Goal: Check status

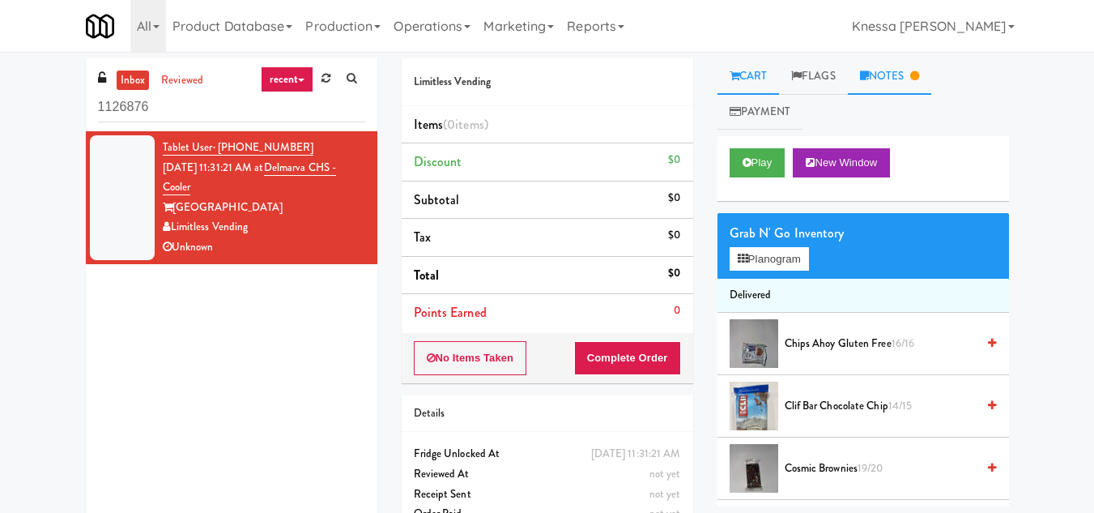
click at [907, 72] on link "Notes" at bounding box center [890, 76] width 84 height 36
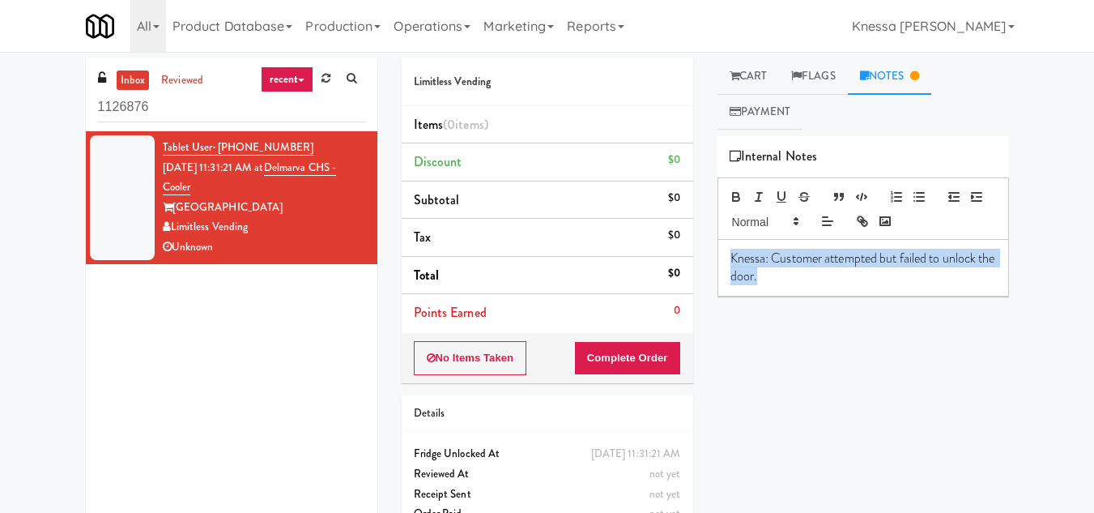
drag, startPoint x: 816, startPoint y: 284, endPoint x: 710, endPoint y: 250, distance: 110.7
click at [710, 250] on div "Cart Flags Notes Payment Play New Window Grab N' Go Inventory Planogram Deliver…" at bounding box center [863, 282] width 316 height 448
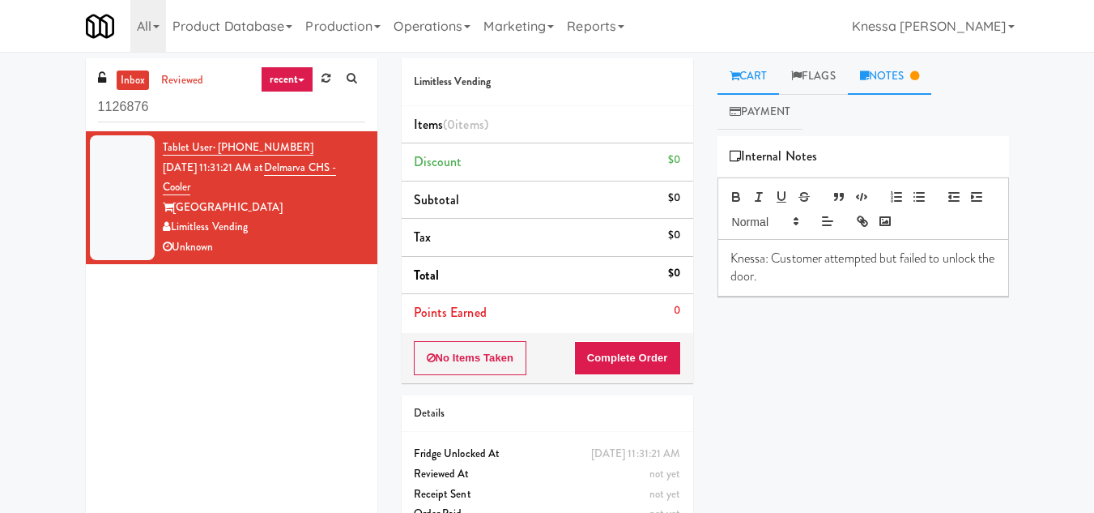
click at [735, 69] on link "Cart" at bounding box center [749, 76] width 62 height 36
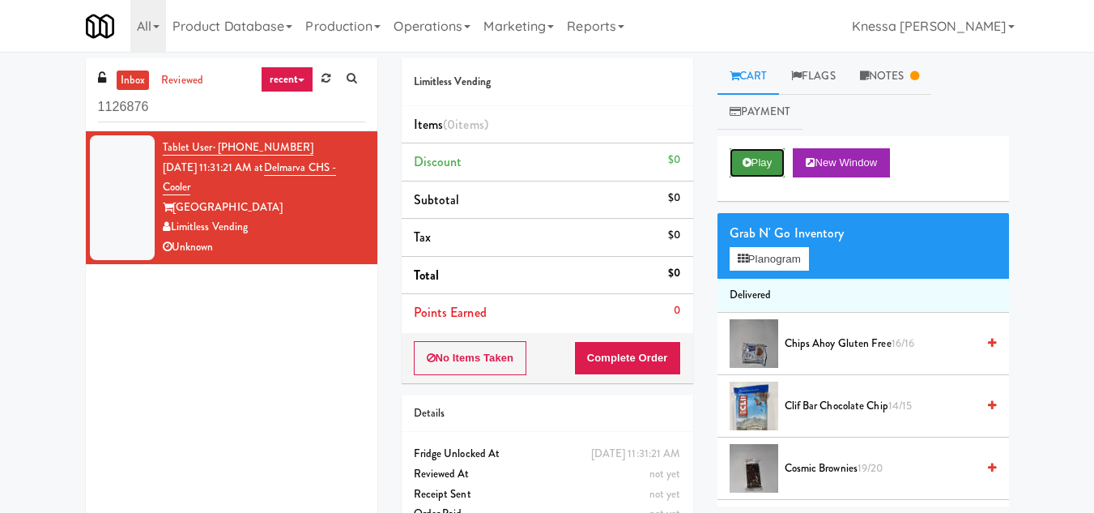
click at [761, 158] on button "Play" at bounding box center [758, 162] width 56 height 29
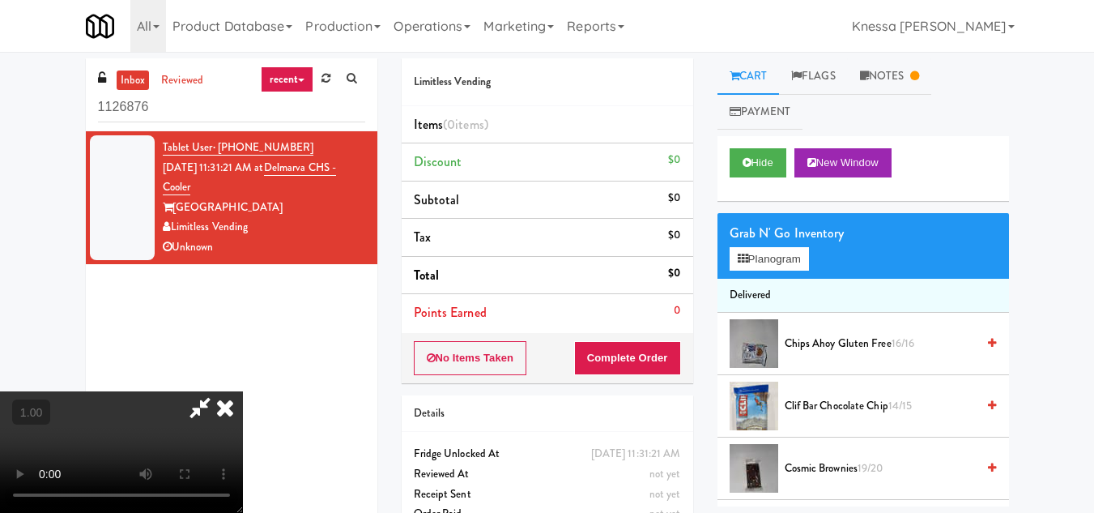
click at [243, 391] on icon at bounding box center [225, 407] width 36 height 32
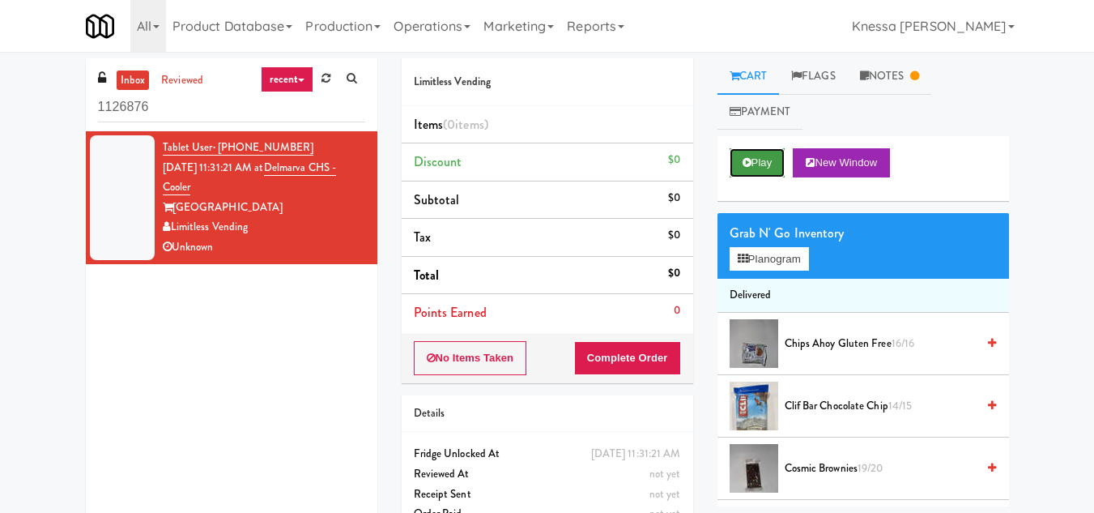
click at [758, 162] on button "Play" at bounding box center [758, 162] width 56 height 29
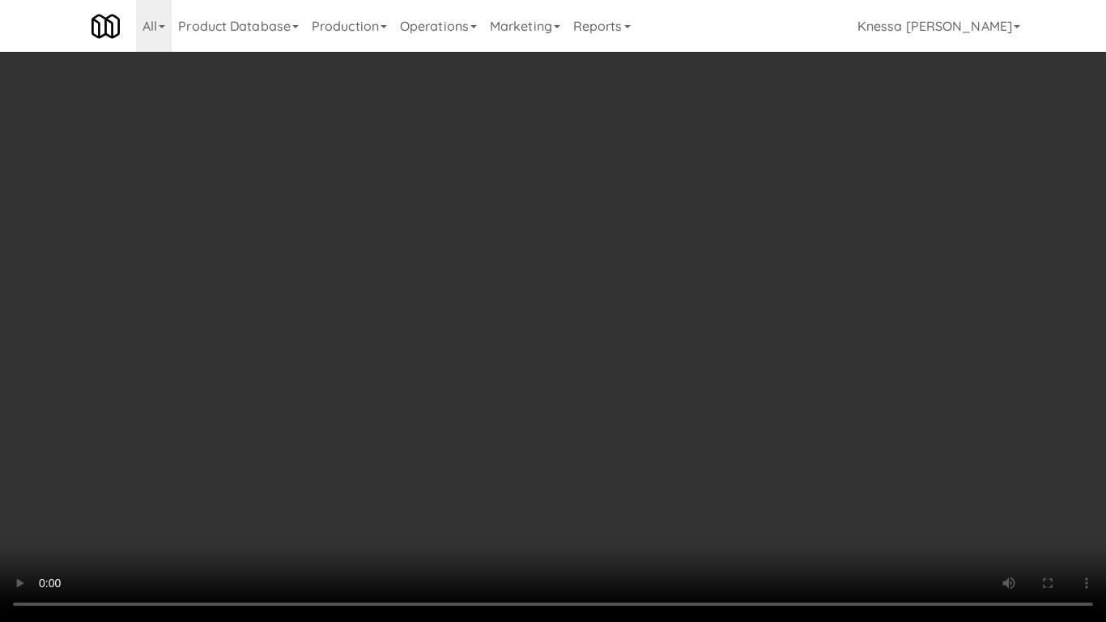
click at [671, 357] on video at bounding box center [553, 311] width 1106 height 622
click at [701, 421] on video at bounding box center [553, 311] width 1106 height 622
click at [704, 415] on video at bounding box center [553, 311] width 1106 height 622
click at [557, 383] on video at bounding box center [553, 311] width 1106 height 622
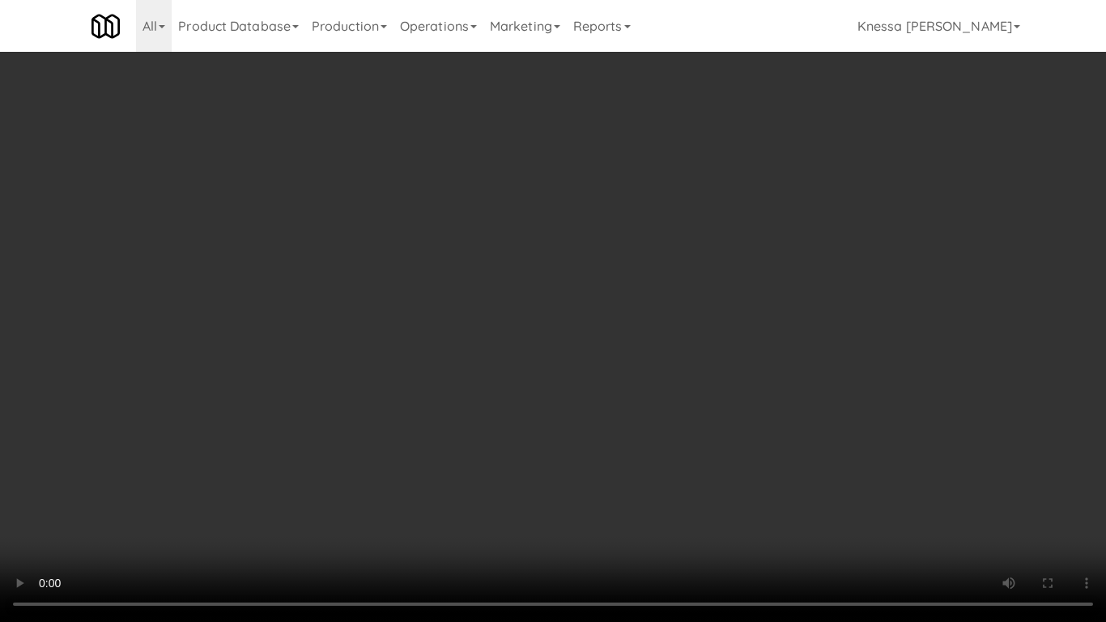
click at [628, 284] on video at bounding box center [553, 311] width 1106 height 622
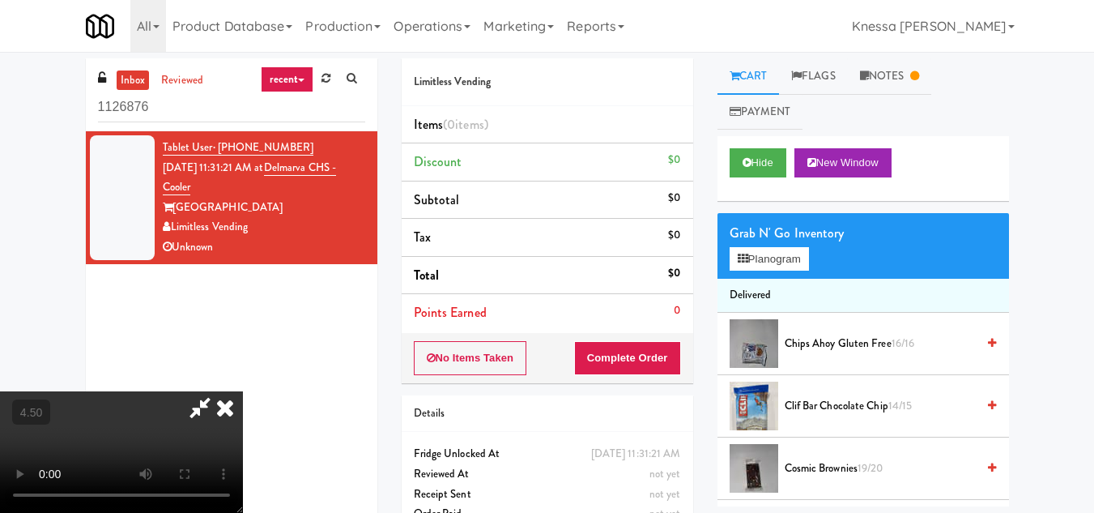
click at [243, 391] on icon at bounding box center [225, 407] width 36 height 32
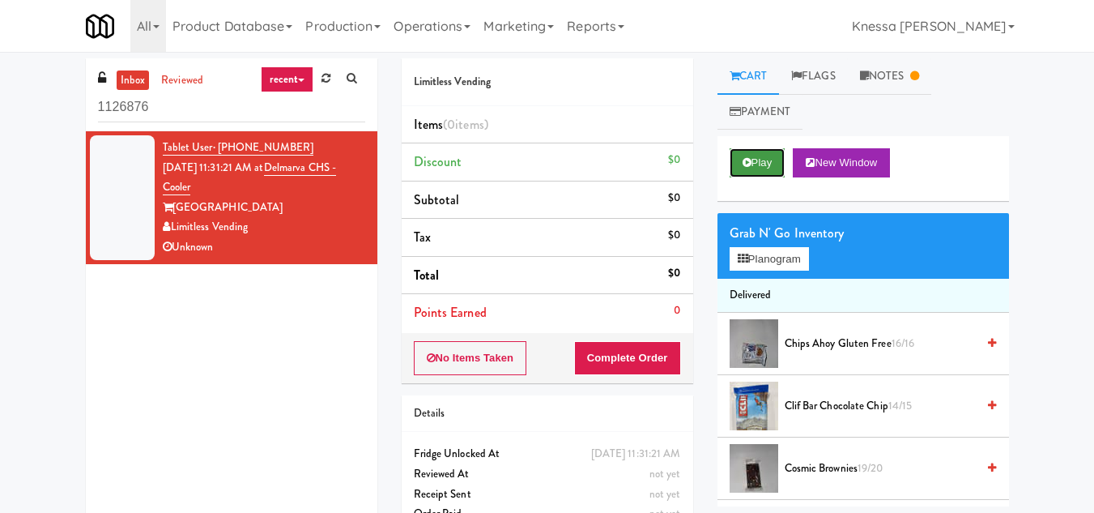
click at [748, 159] on icon at bounding box center [747, 162] width 9 height 11
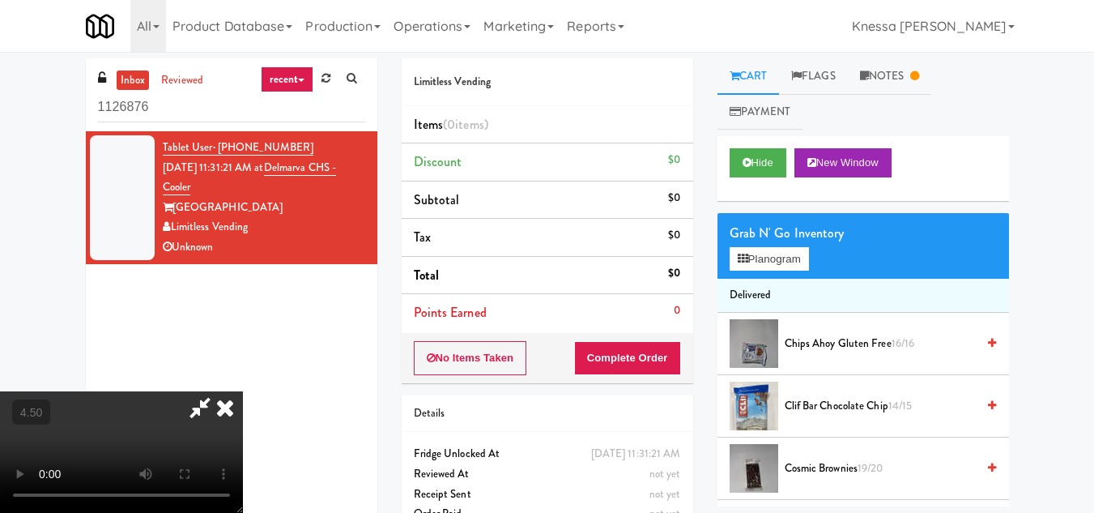
drag, startPoint x: 123, startPoint y: 238, endPoint x: 177, endPoint y: 229, distance: 55.0
click at [123, 391] on video at bounding box center [121, 451] width 243 height 121
click at [243, 391] on icon at bounding box center [225, 407] width 36 height 32
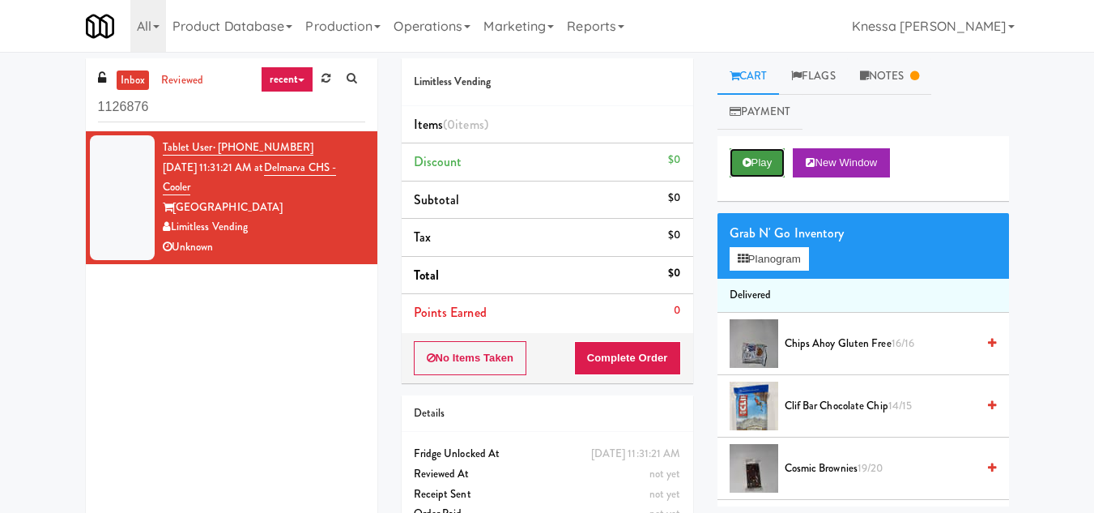
click at [755, 161] on button "Play" at bounding box center [758, 162] width 56 height 29
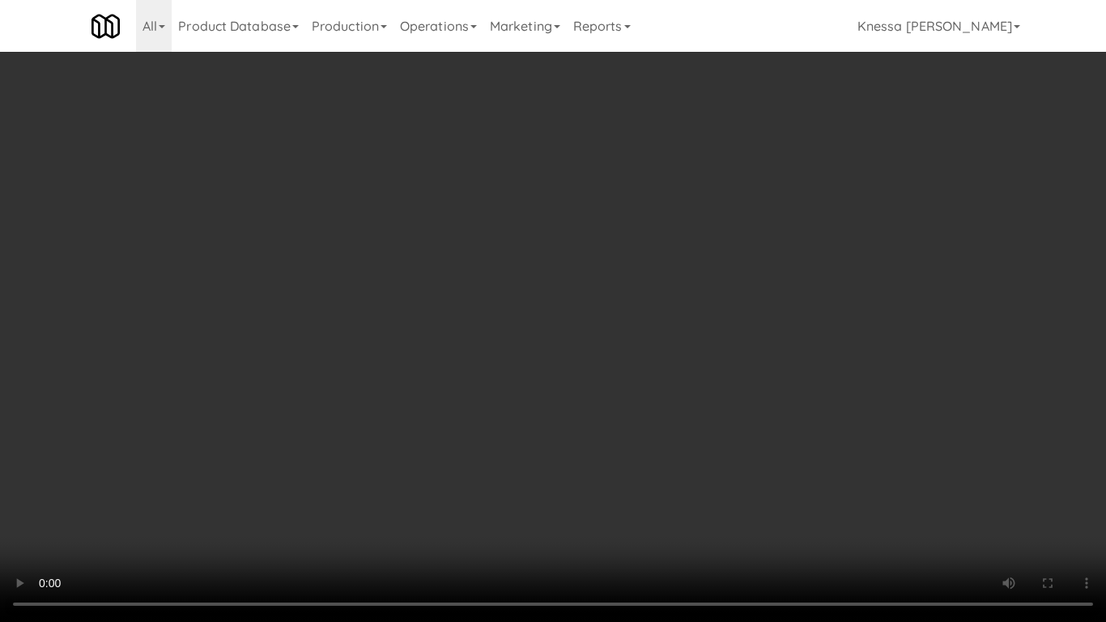
click at [610, 411] on video at bounding box center [553, 311] width 1106 height 622
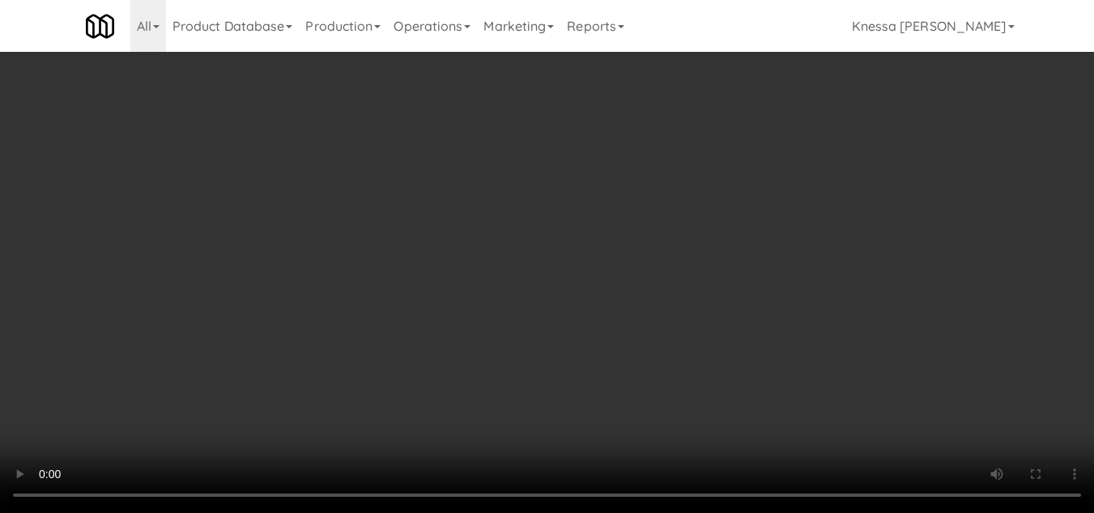
scroll to position [52, 0]
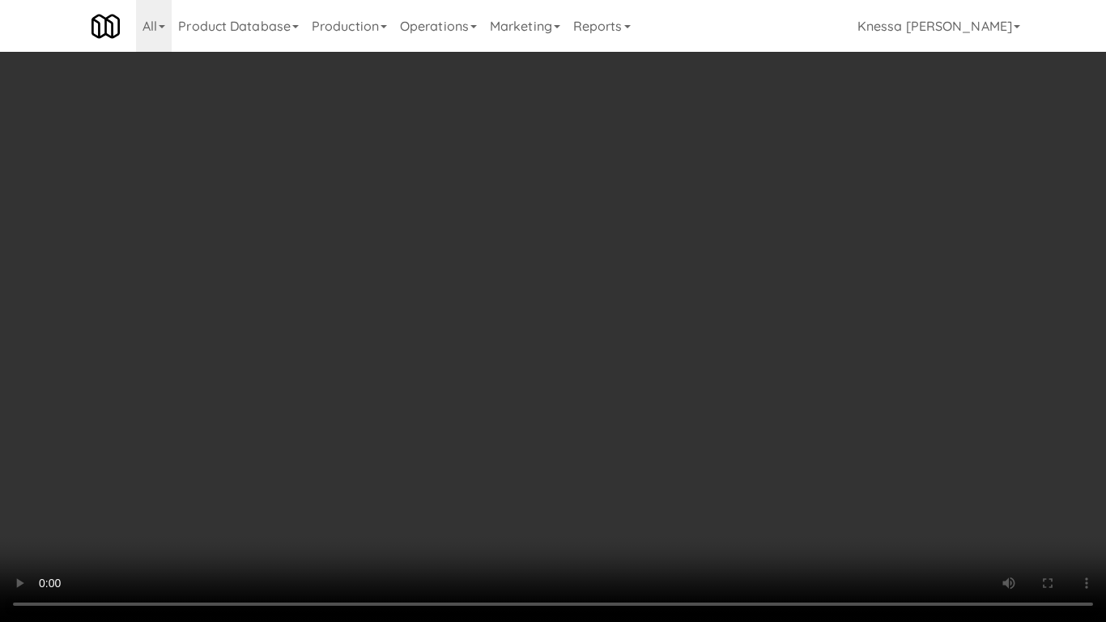
click at [637, 467] on video at bounding box center [553, 311] width 1106 height 622
click at [339, 425] on video at bounding box center [553, 311] width 1106 height 622
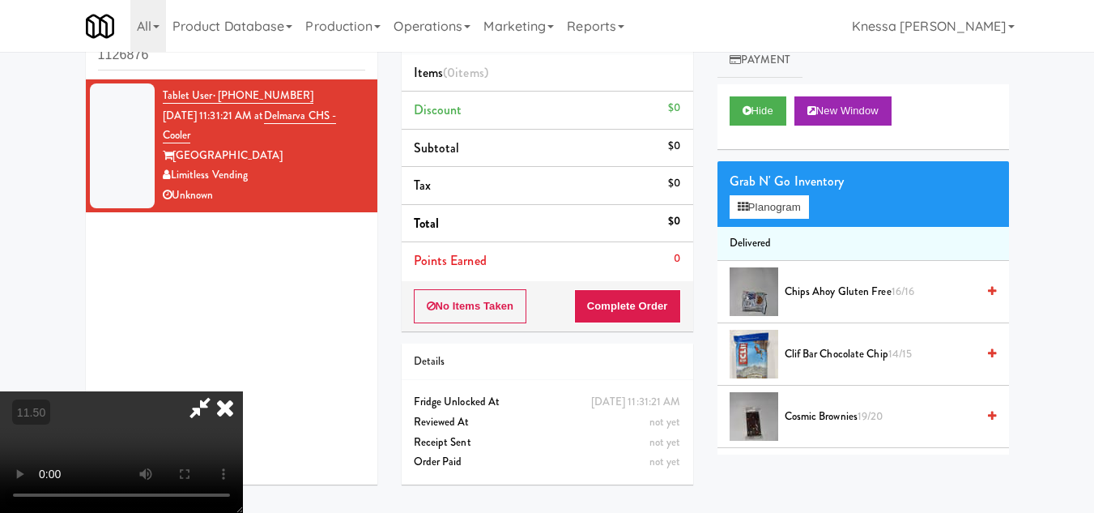
click at [243, 391] on icon at bounding box center [225, 407] width 36 height 32
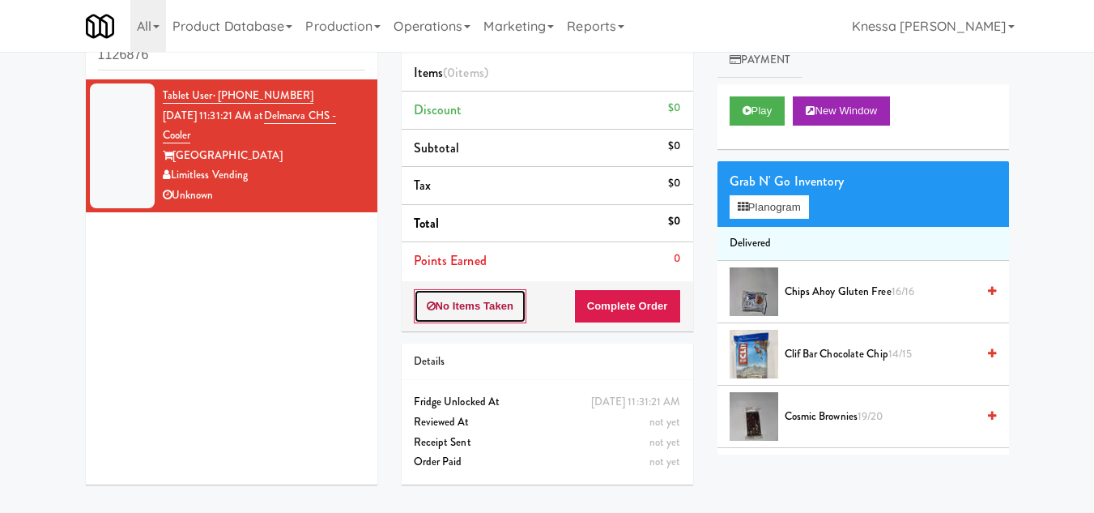
click at [481, 303] on button "No Items Taken" at bounding box center [470, 306] width 113 height 34
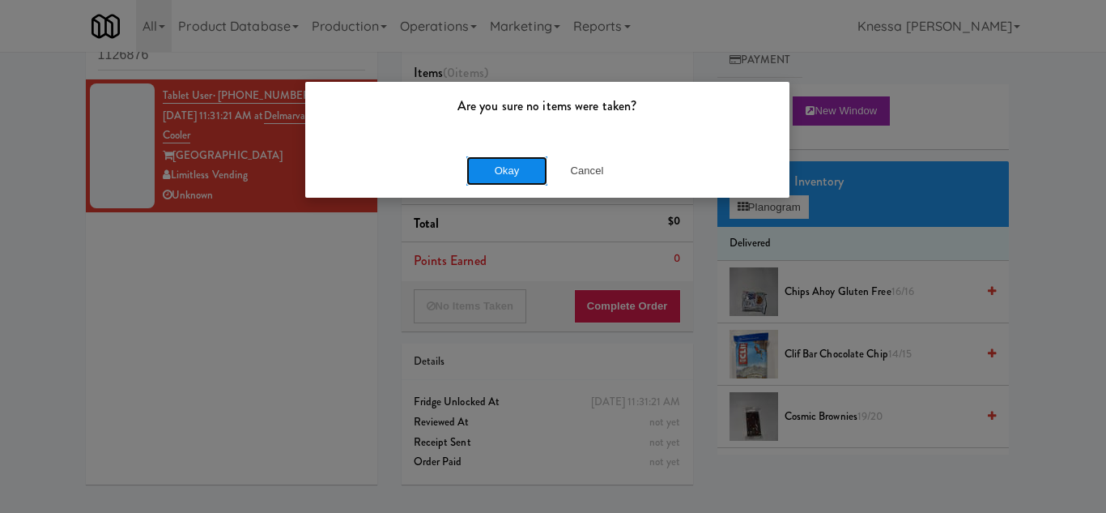
click at [503, 174] on button "Okay" at bounding box center [507, 170] width 81 height 29
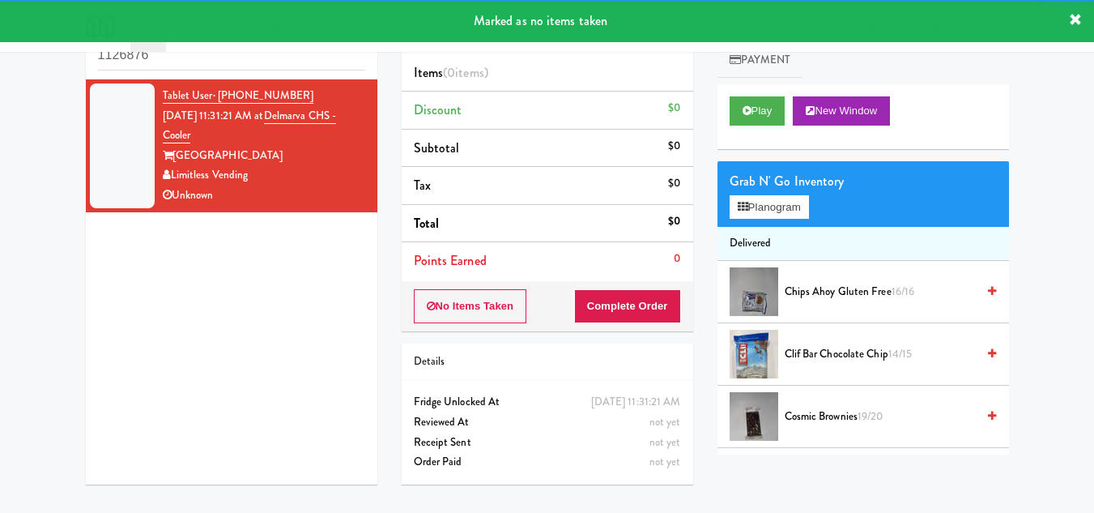
scroll to position [0, 0]
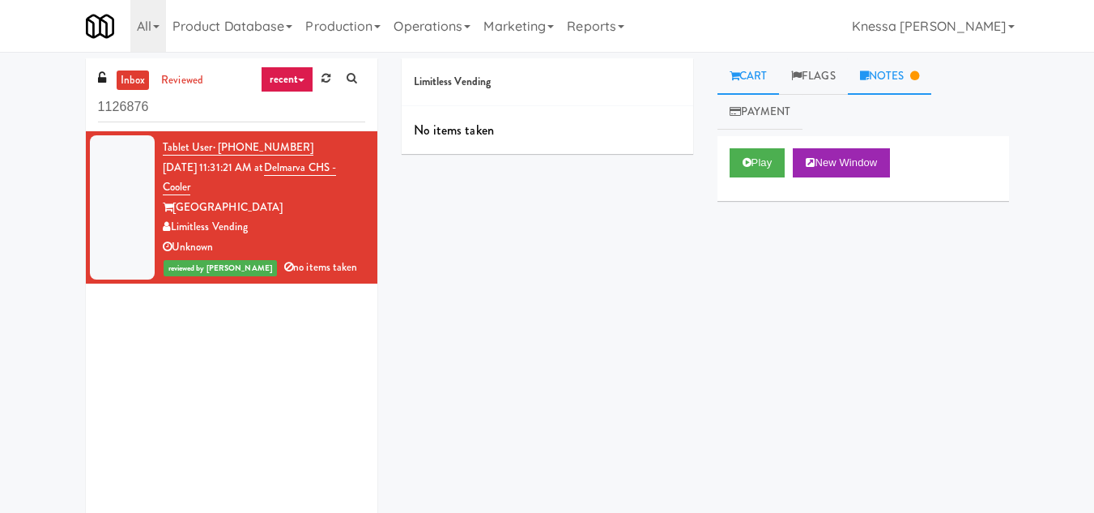
click at [886, 79] on link "Notes" at bounding box center [890, 76] width 84 height 36
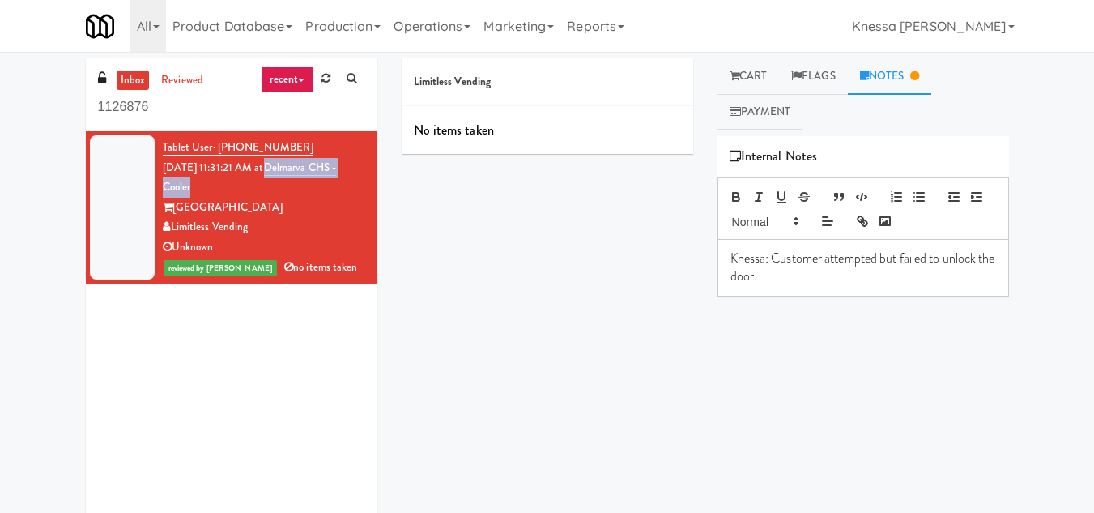
drag, startPoint x: 215, startPoint y: 185, endPoint x: 284, endPoint y: 164, distance: 72.2
click at [284, 164] on div "Tablet User · (302) 245-3901 Oct 3, 2025 11:31:21 AM at Delmarva CHS - Cooler D…" at bounding box center [264, 207] width 202 height 139
copy link "Delmarva CHS - Cooler"
click at [805, 277] on p "Knessa: Customer attempted but failed to unlock the door." at bounding box center [864, 267] width 266 height 36
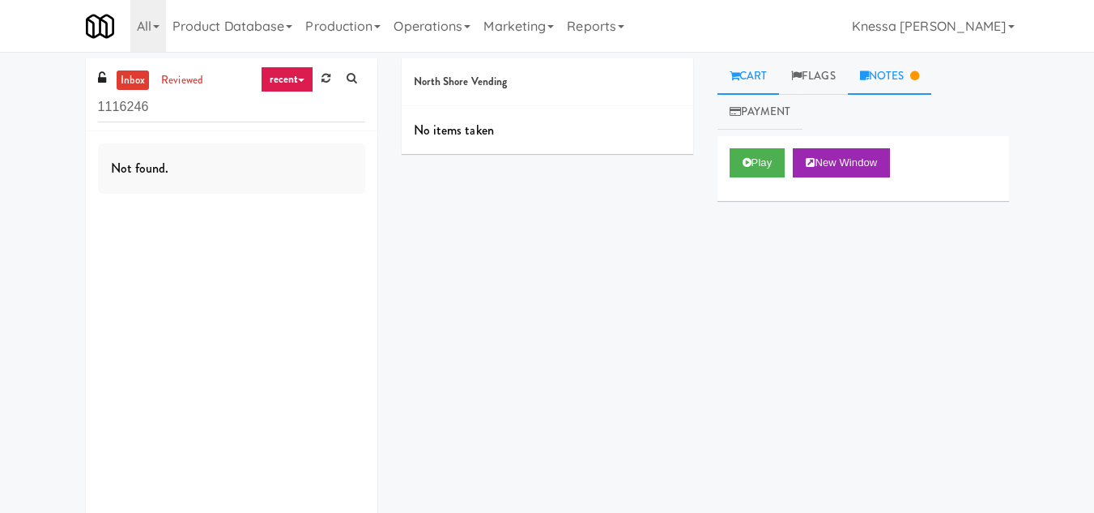
click at [891, 76] on link "Notes" at bounding box center [890, 76] width 84 height 36
